Goal: Information Seeking & Learning: Learn about a topic

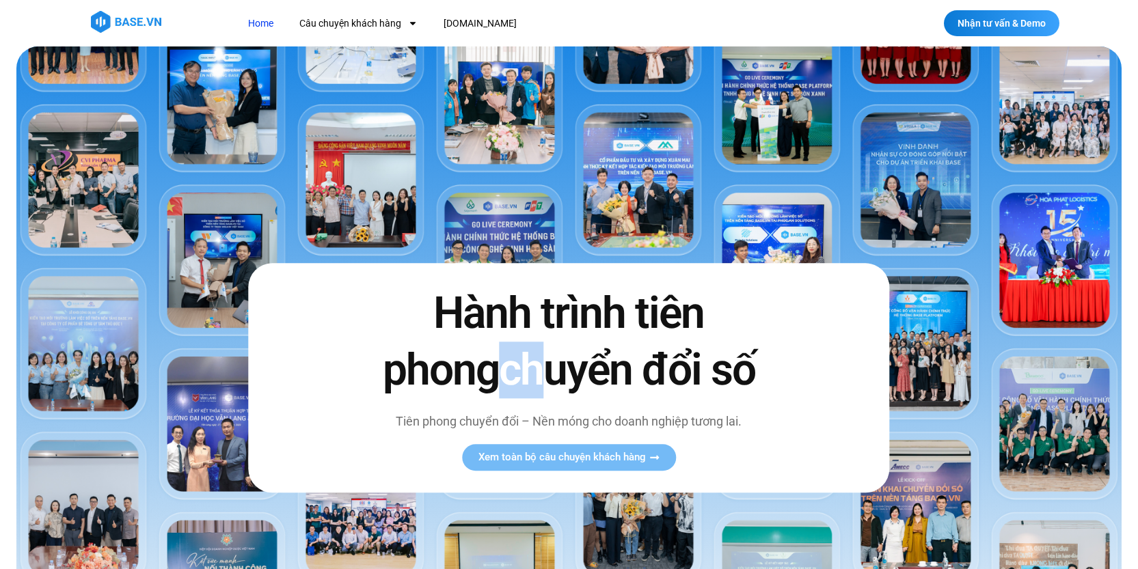
click at [545, 375] on span "chuyển đổi số" at bounding box center [627, 369] width 256 height 51
click at [595, 373] on span "chuyển đổi số" at bounding box center [627, 369] width 256 height 51
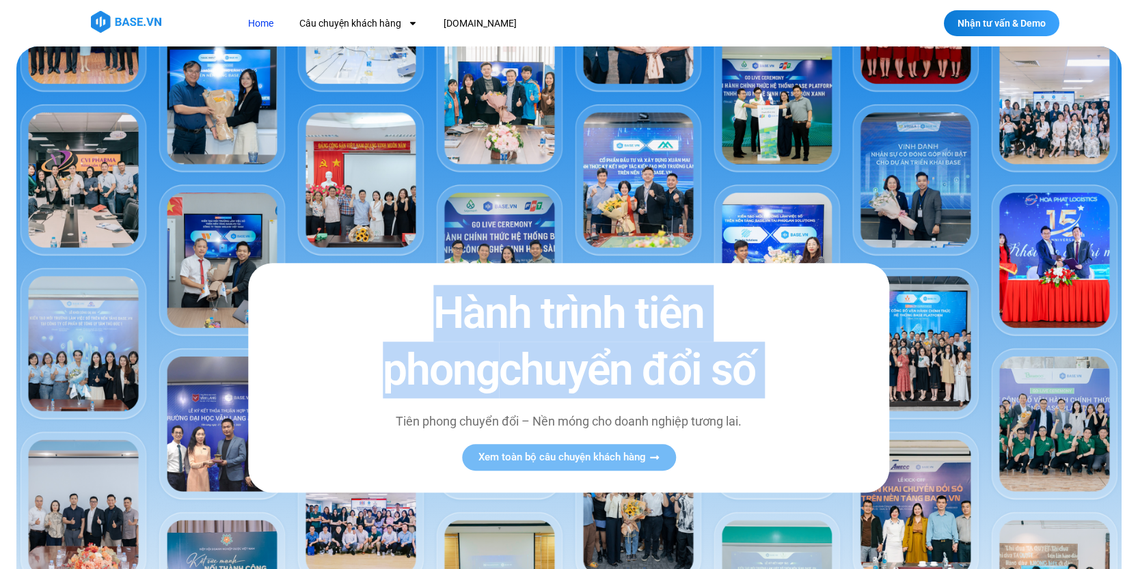
click at [595, 373] on span "chuyển đổi số" at bounding box center [627, 369] width 256 height 51
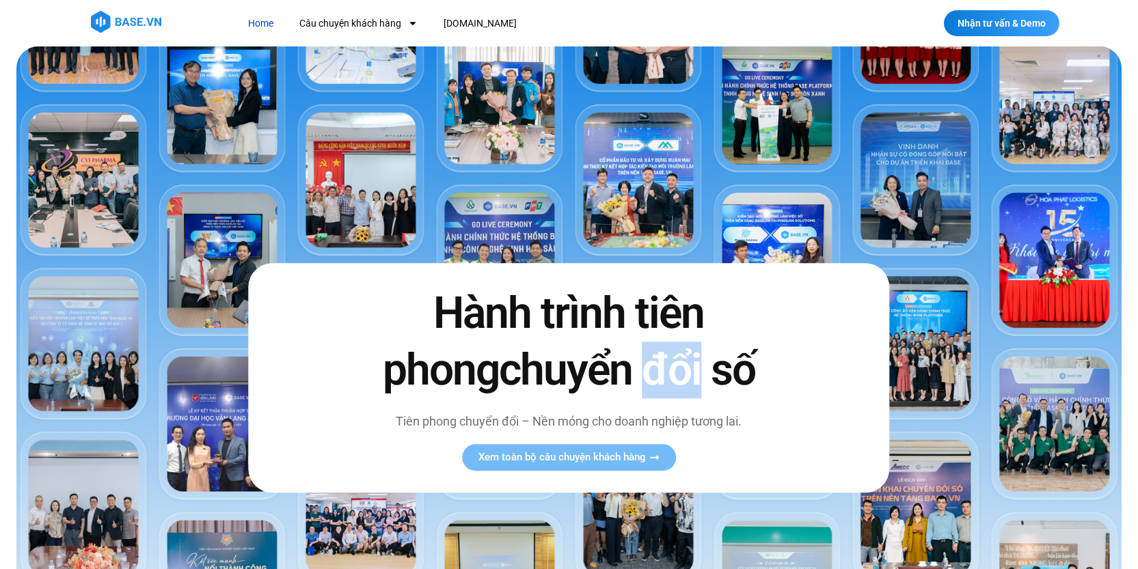
click at [595, 373] on span "chuyển đổi số" at bounding box center [627, 369] width 256 height 51
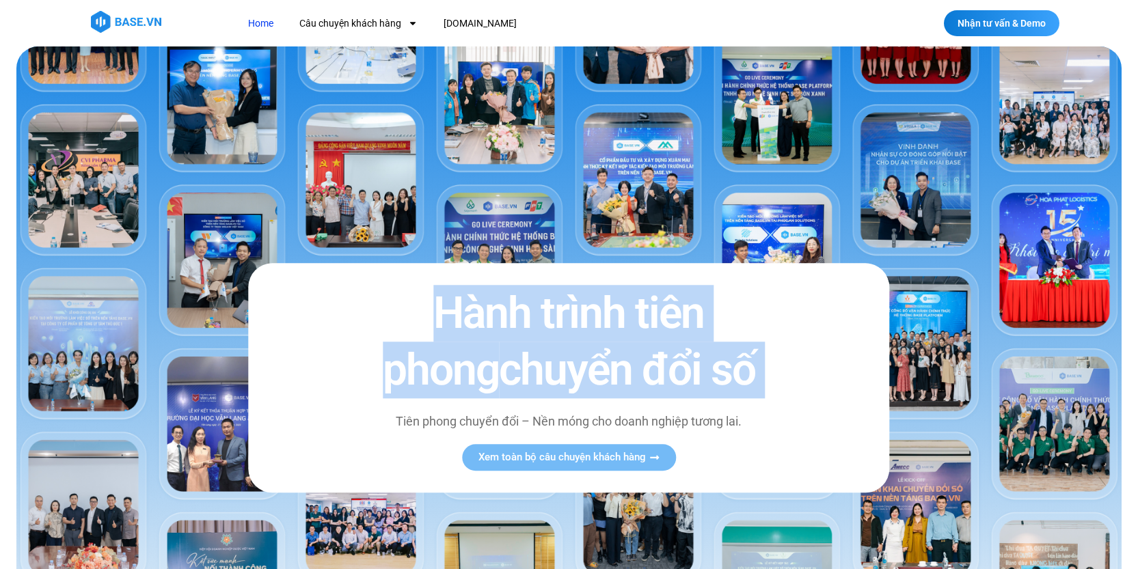
click at [595, 373] on span "chuyển đổi số" at bounding box center [627, 369] width 256 height 51
